Goal: Information Seeking & Learning: Learn about a topic

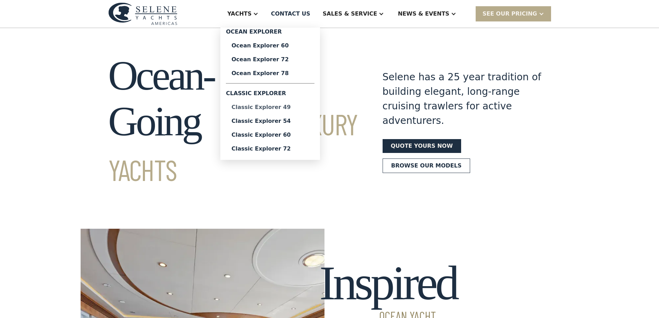
click at [287, 107] on div "Classic Explorer 49" at bounding box center [271, 108] width 78 height 6
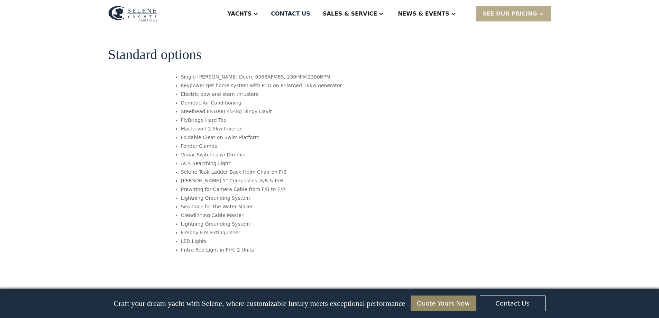
scroll to position [1073, 0]
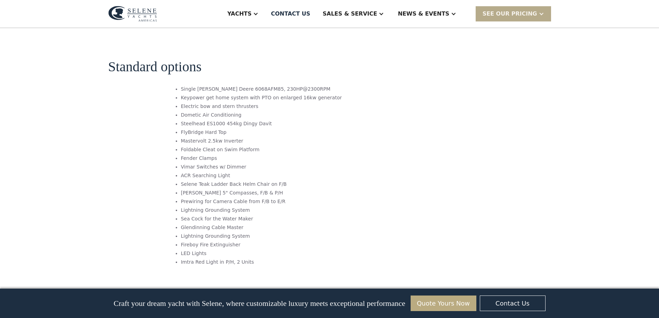
click at [435, 305] on link "Quote Yours Now" at bounding box center [444, 304] width 66 height 16
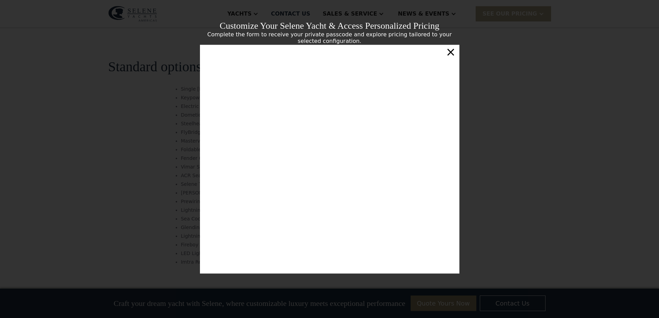
click at [449, 55] on div "×" at bounding box center [451, 52] width 10 height 14
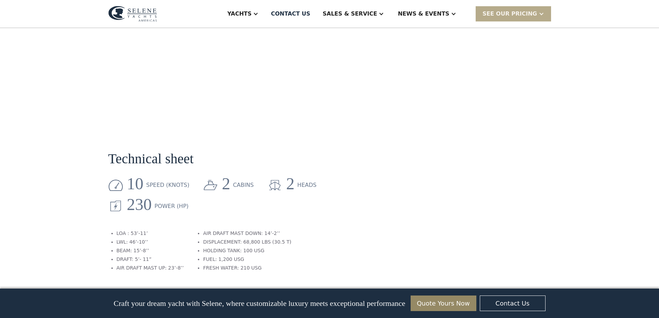
scroll to position [900, 0]
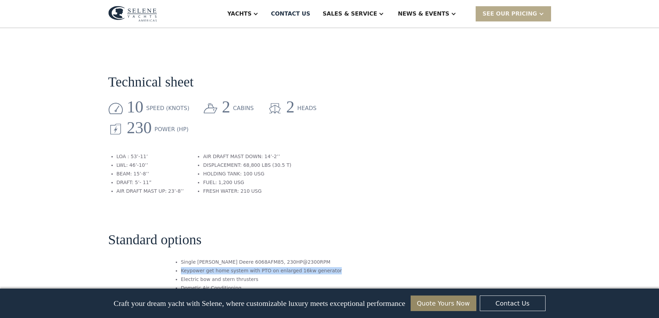
drag, startPoint x: 191, startPoint y: 222, endPoint x: 333, endPoint y: 222, distance: 141.6
copy li "Keypower get home system with PTO on enlarged 16kw generator"
